Goal: Information Seeking & Learning: Learn about a topic

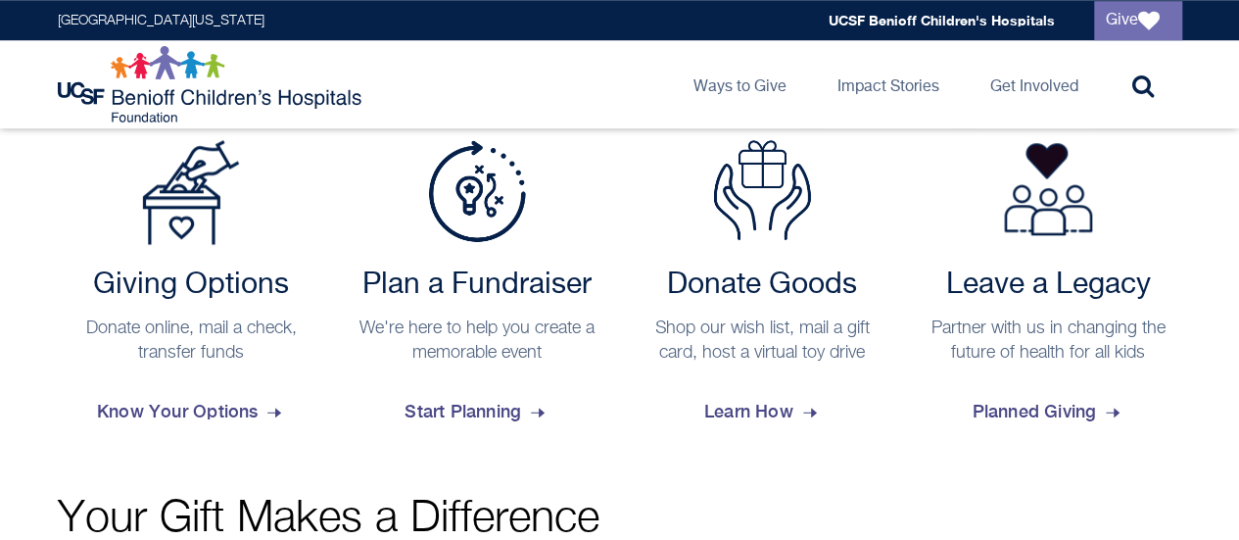
scroll to position [821, 0]
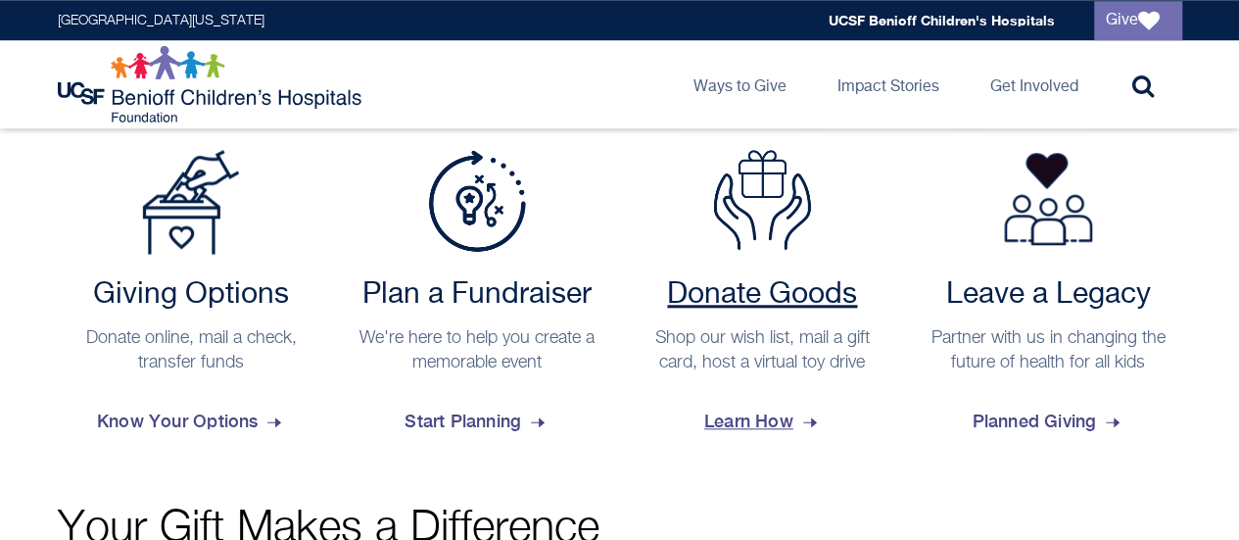
click at [758, 424] on span "Learn How" at bounding box center [762, 421] width 117 height 53
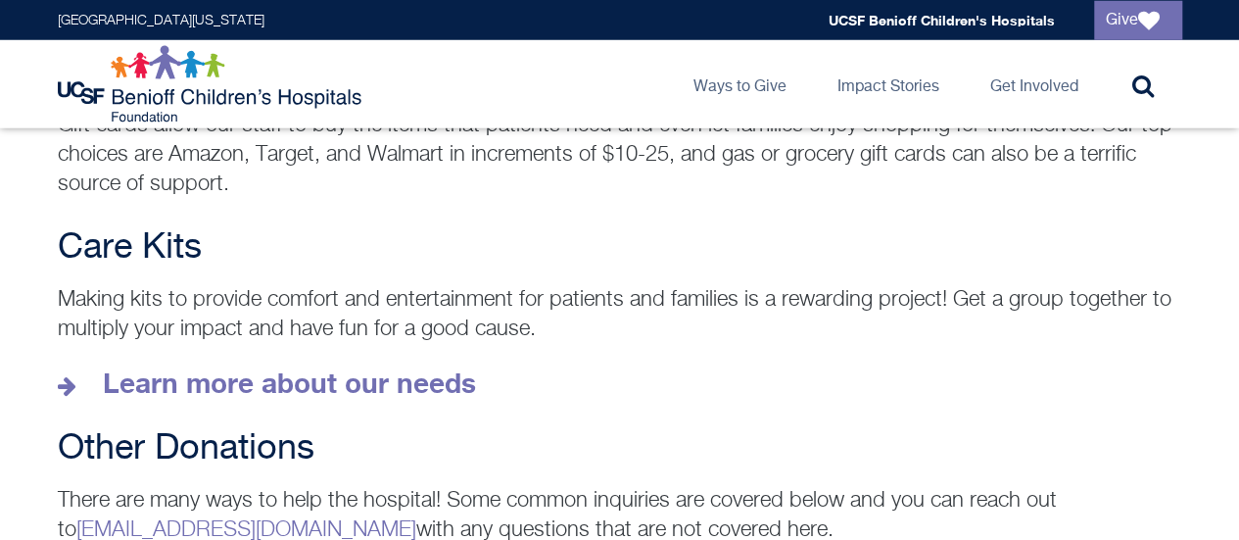
scroll to position [2747, 0]
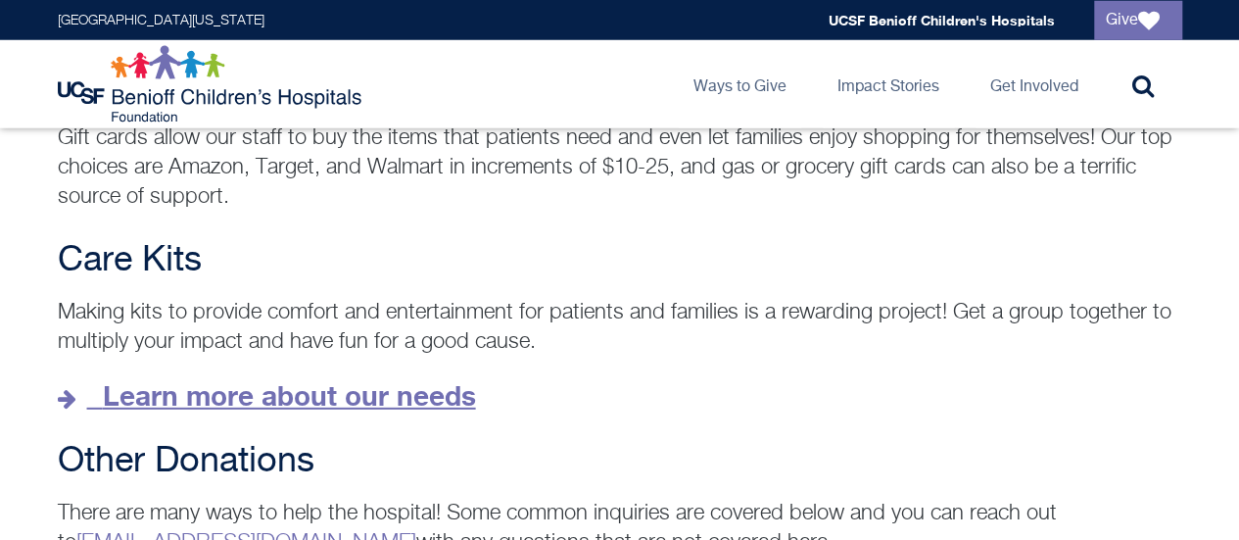
click at [377, 379] on strong "Learn more about our needs" at bounding box center [289, 395] width 373 height 32
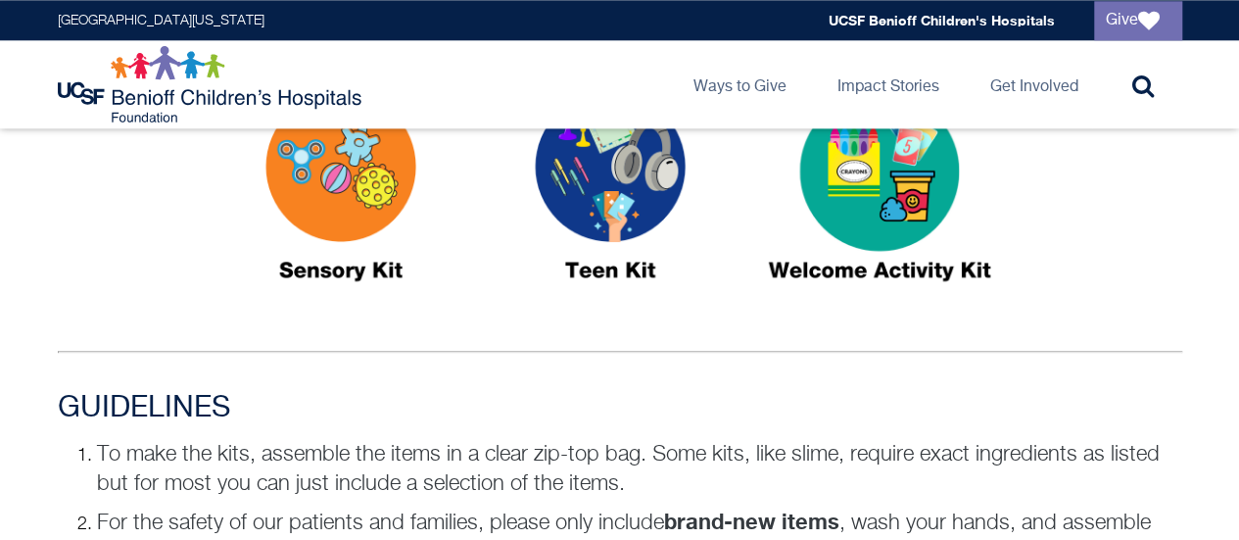
scroll to position [1115, 0]
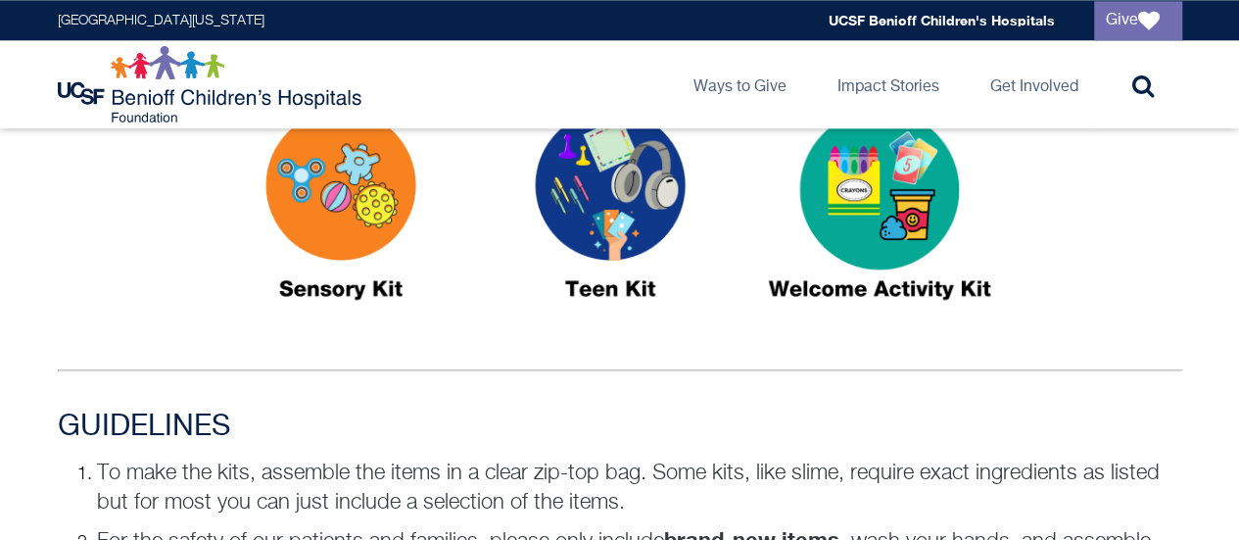
click at [380, 208] on img at bounding box center [340, 213] width 245 height 282
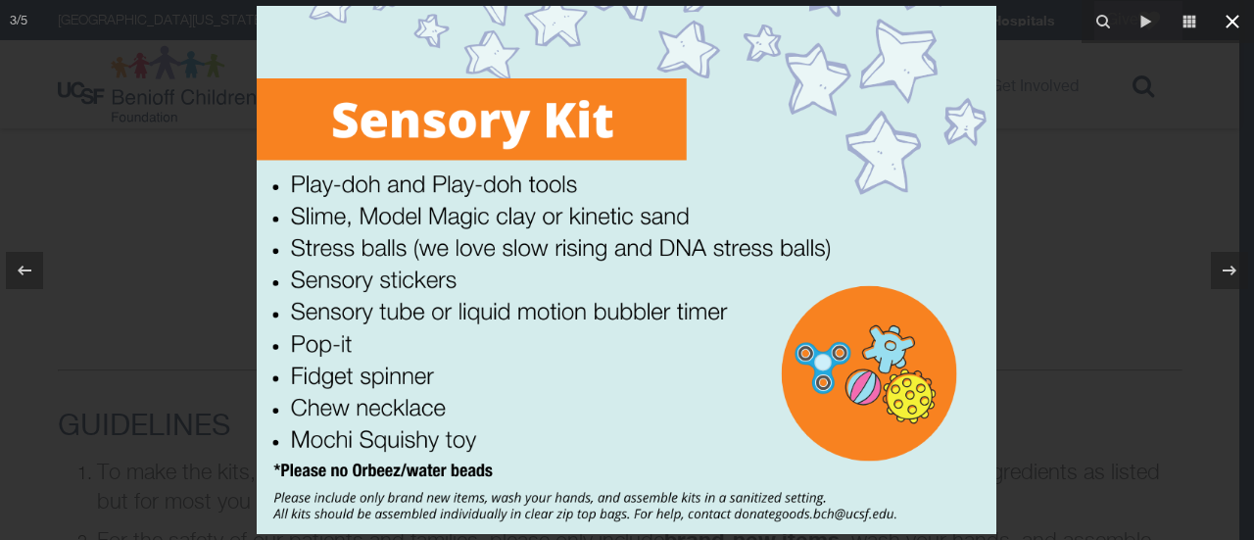
click at [1234, 21] on icon at bounding box center [1233, 22] width 24 height 24
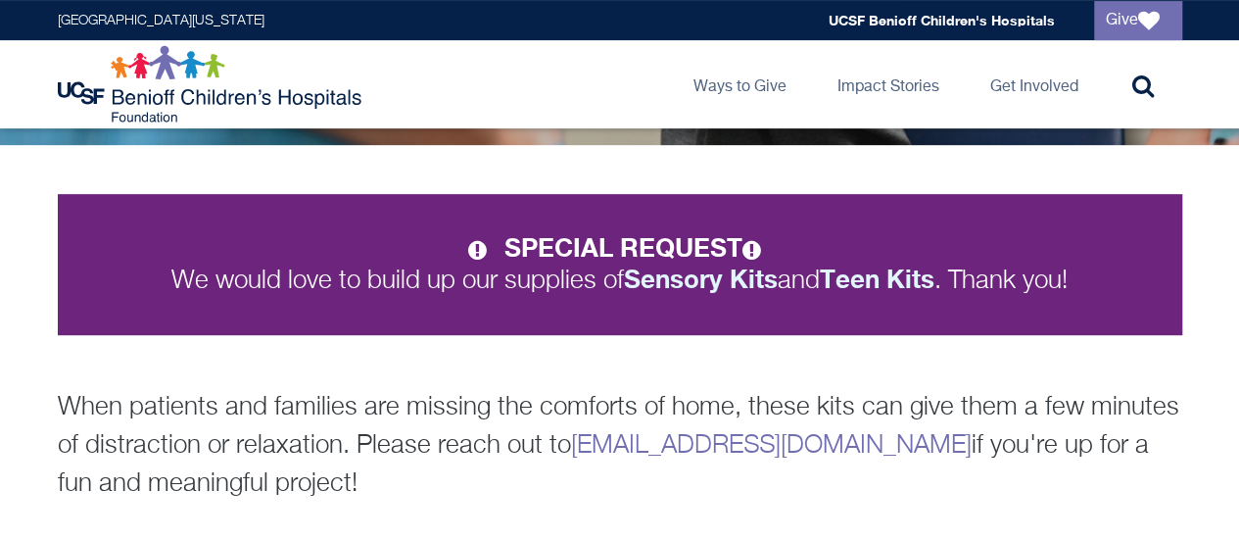
scroll to position [349, 0]
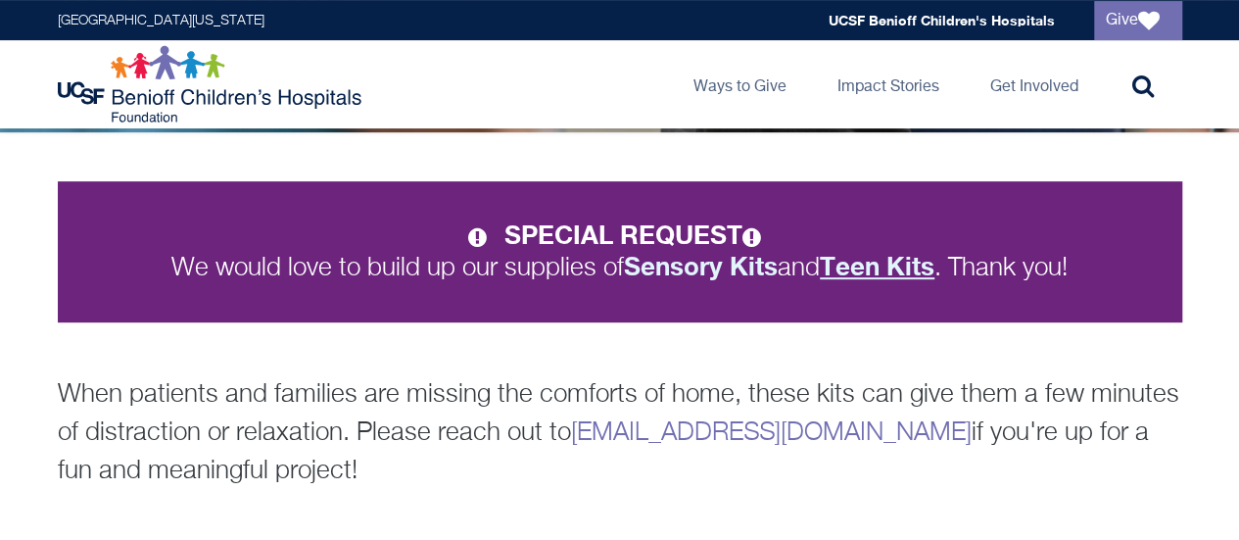
click at [860, 265] on strong "Teen Kits" at bounding box center [877, 266] width 115 height 30
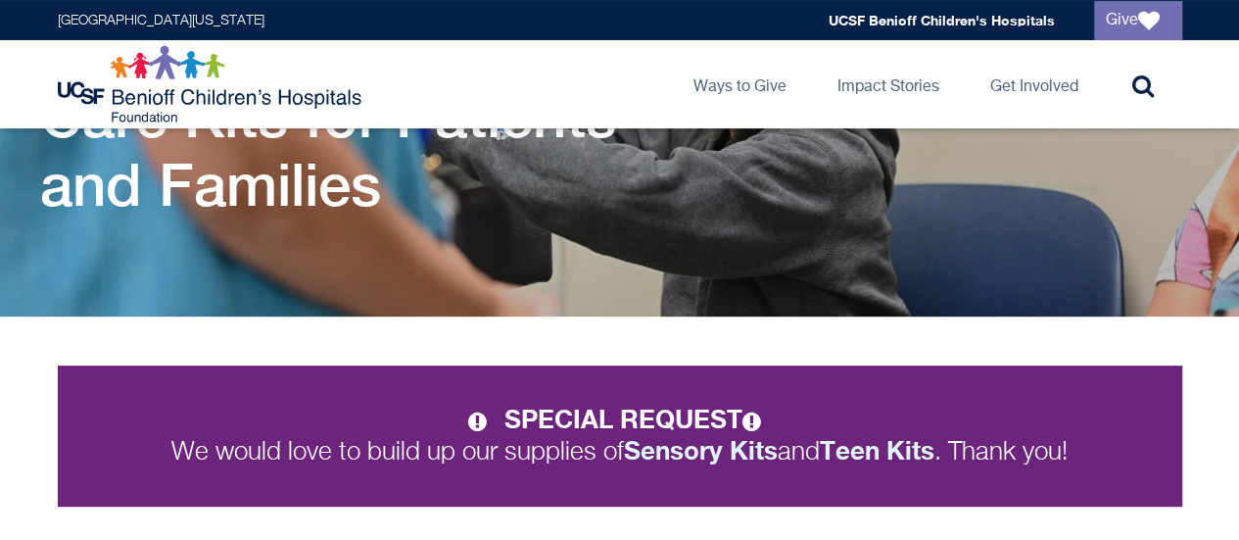
scroll to position [0, 0]
